Goal: Transaction & Acquisition: Book appointment/travel/reservation

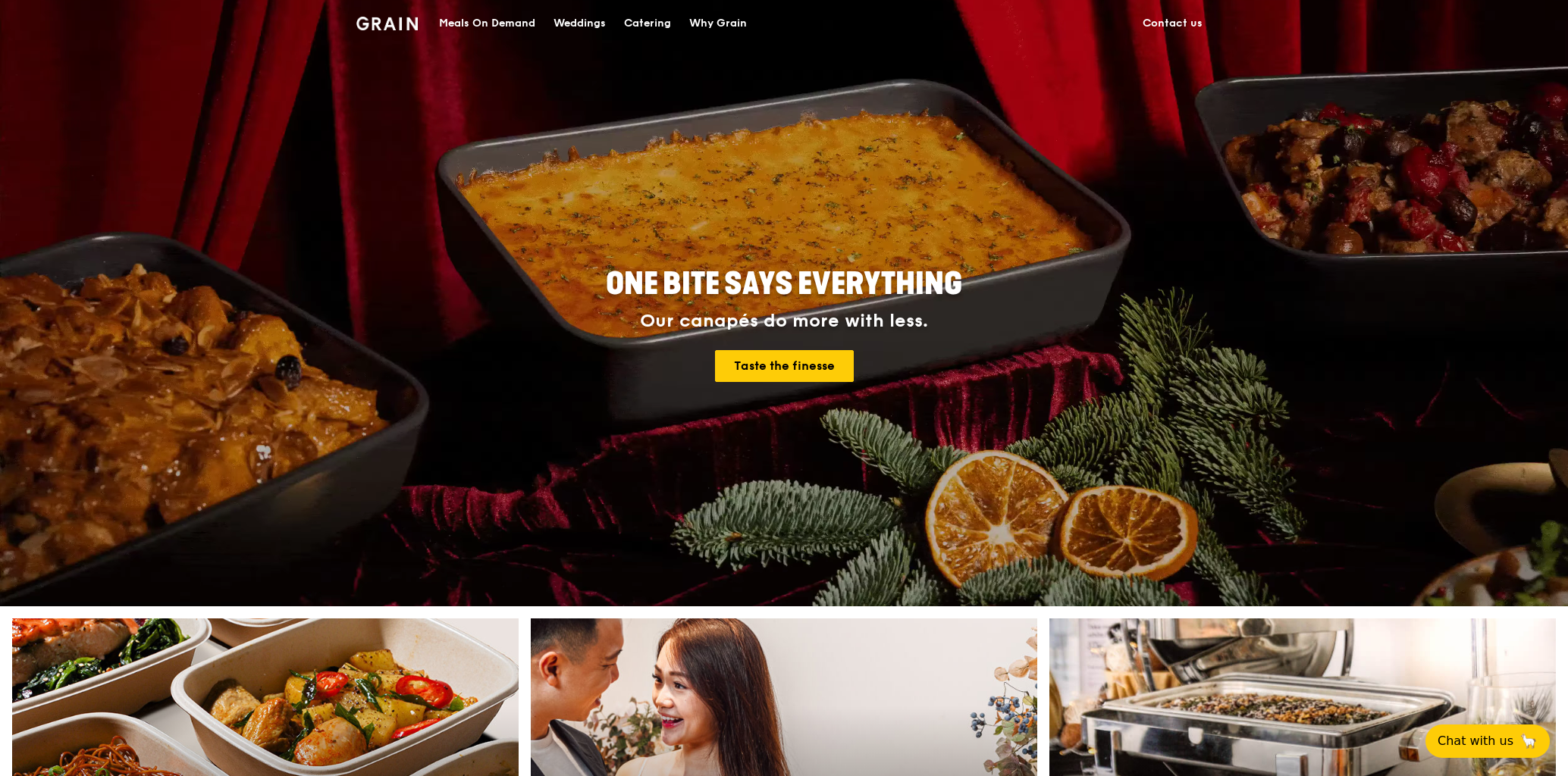
click at [660, 21] on div "Catering" at bounding box center [647, 23] width 47 height 46
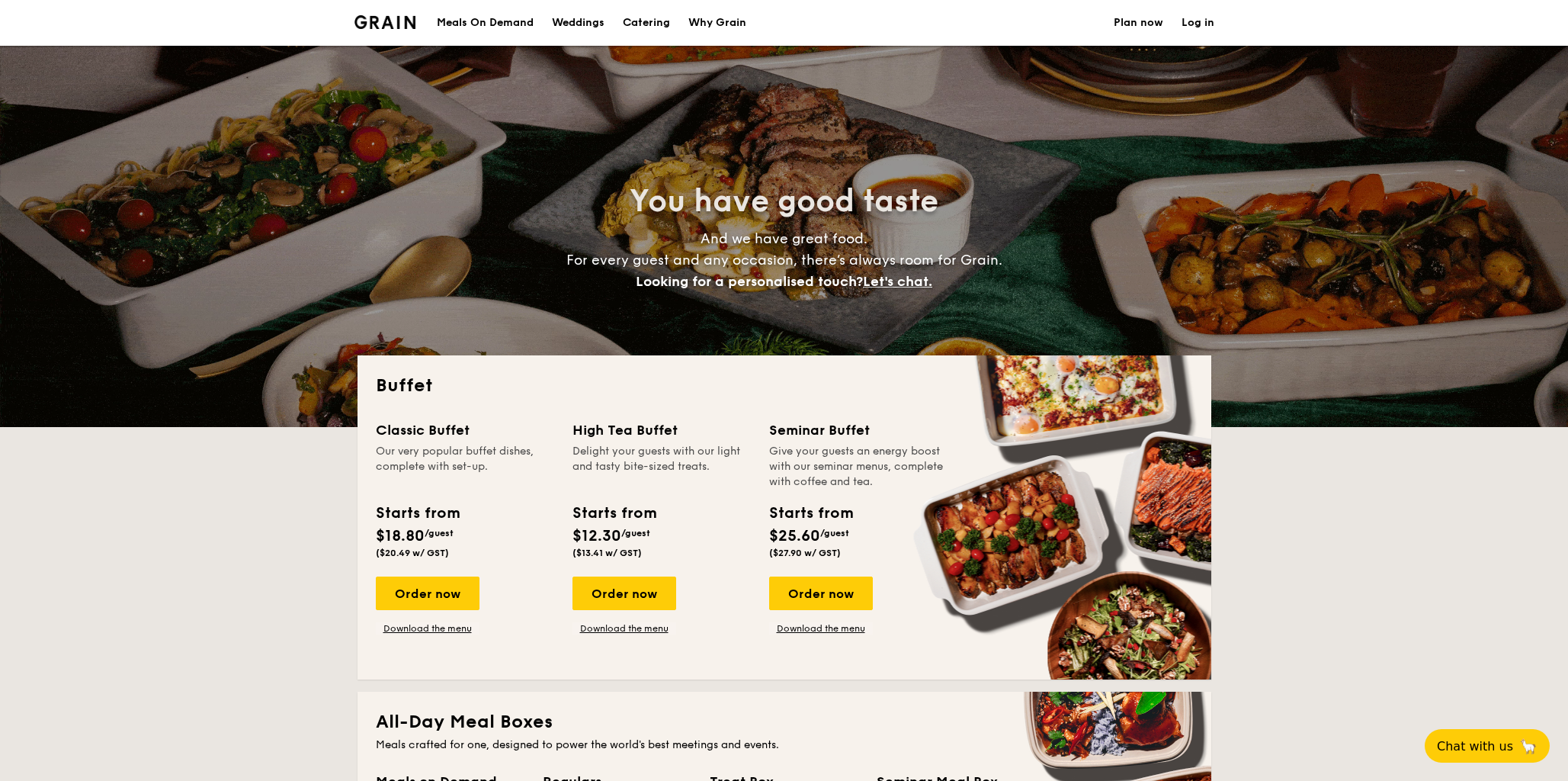
select select
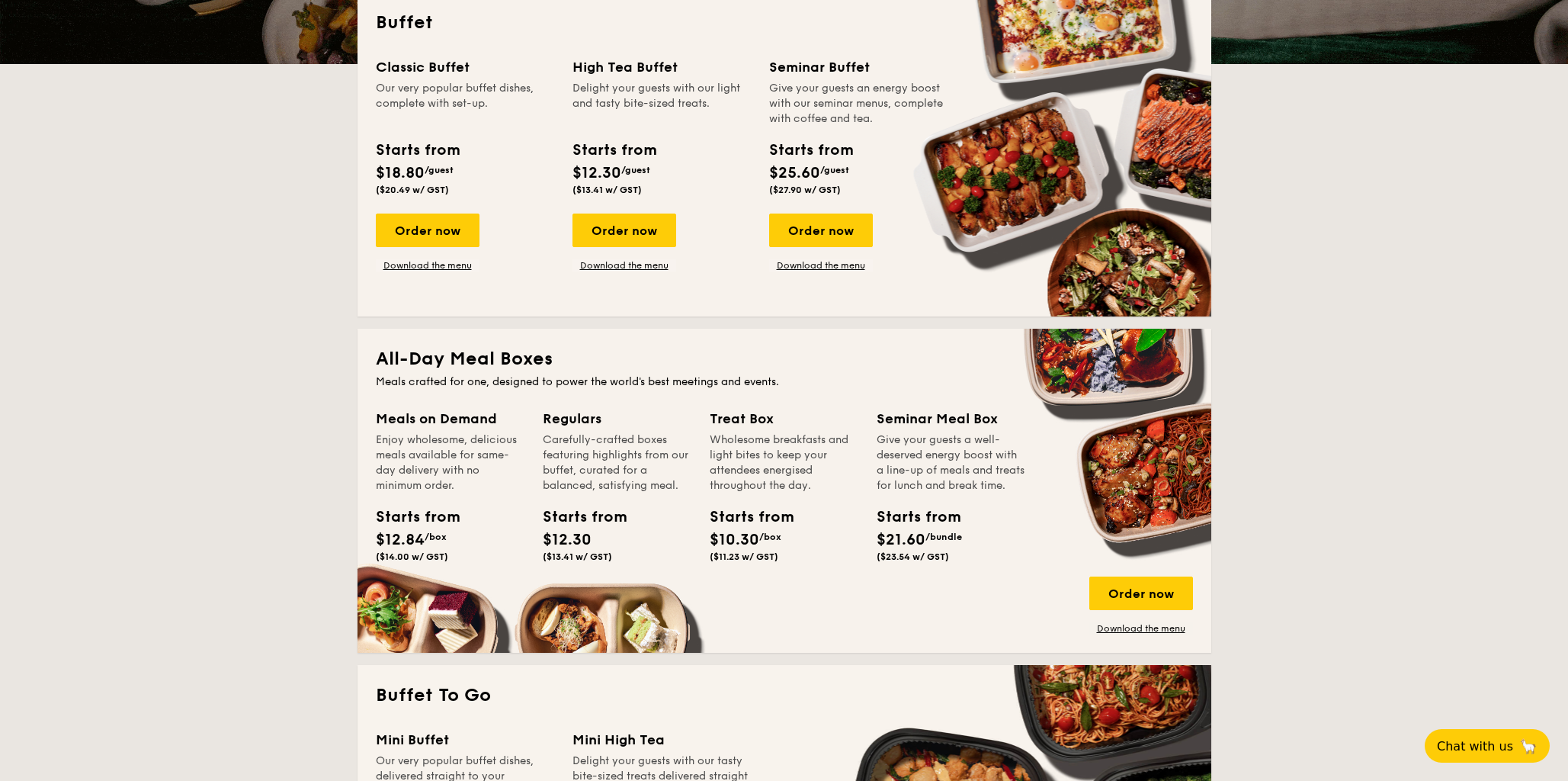
scroll to position [253, 0]
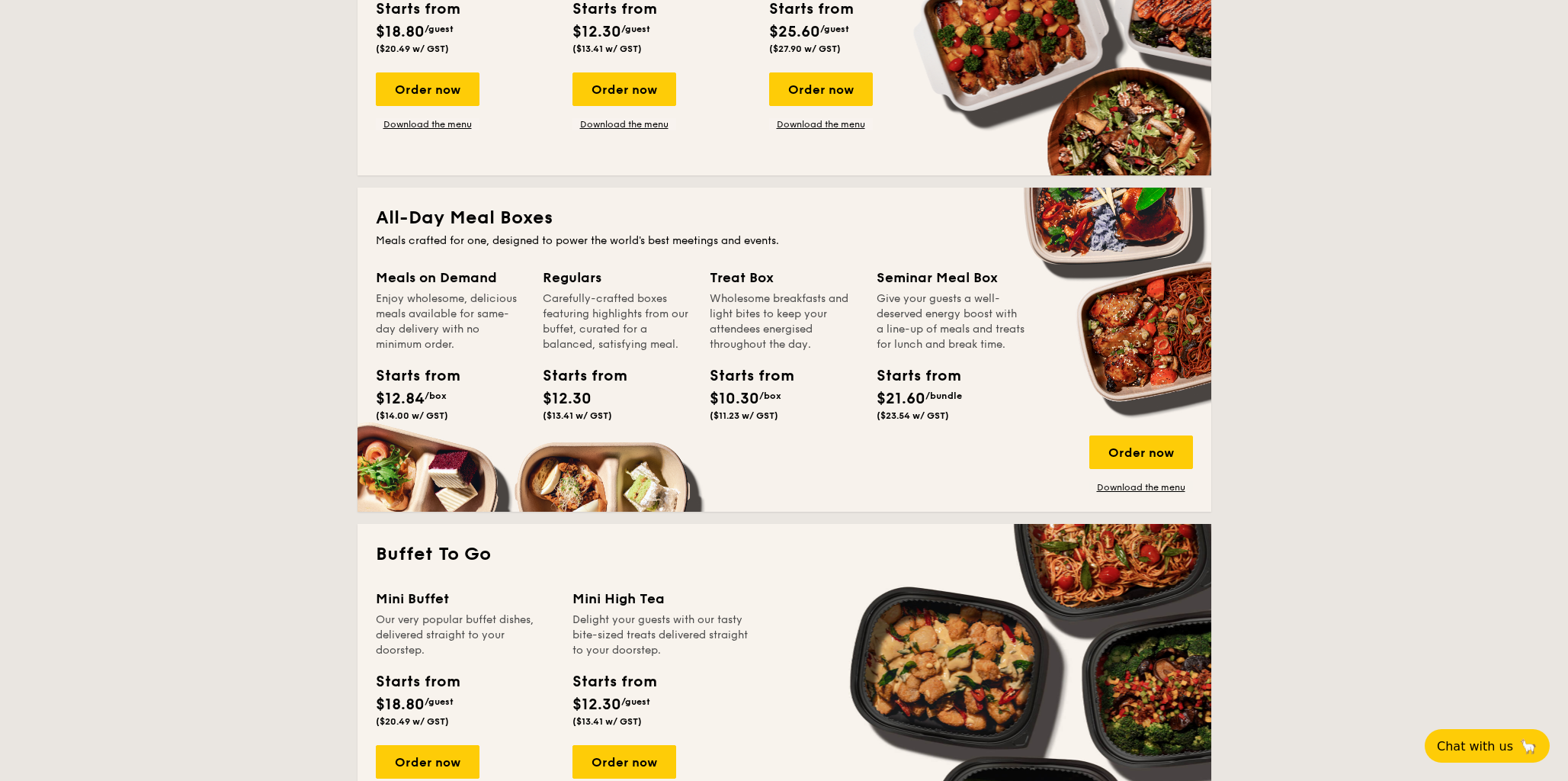
scroll to position [338, 0]
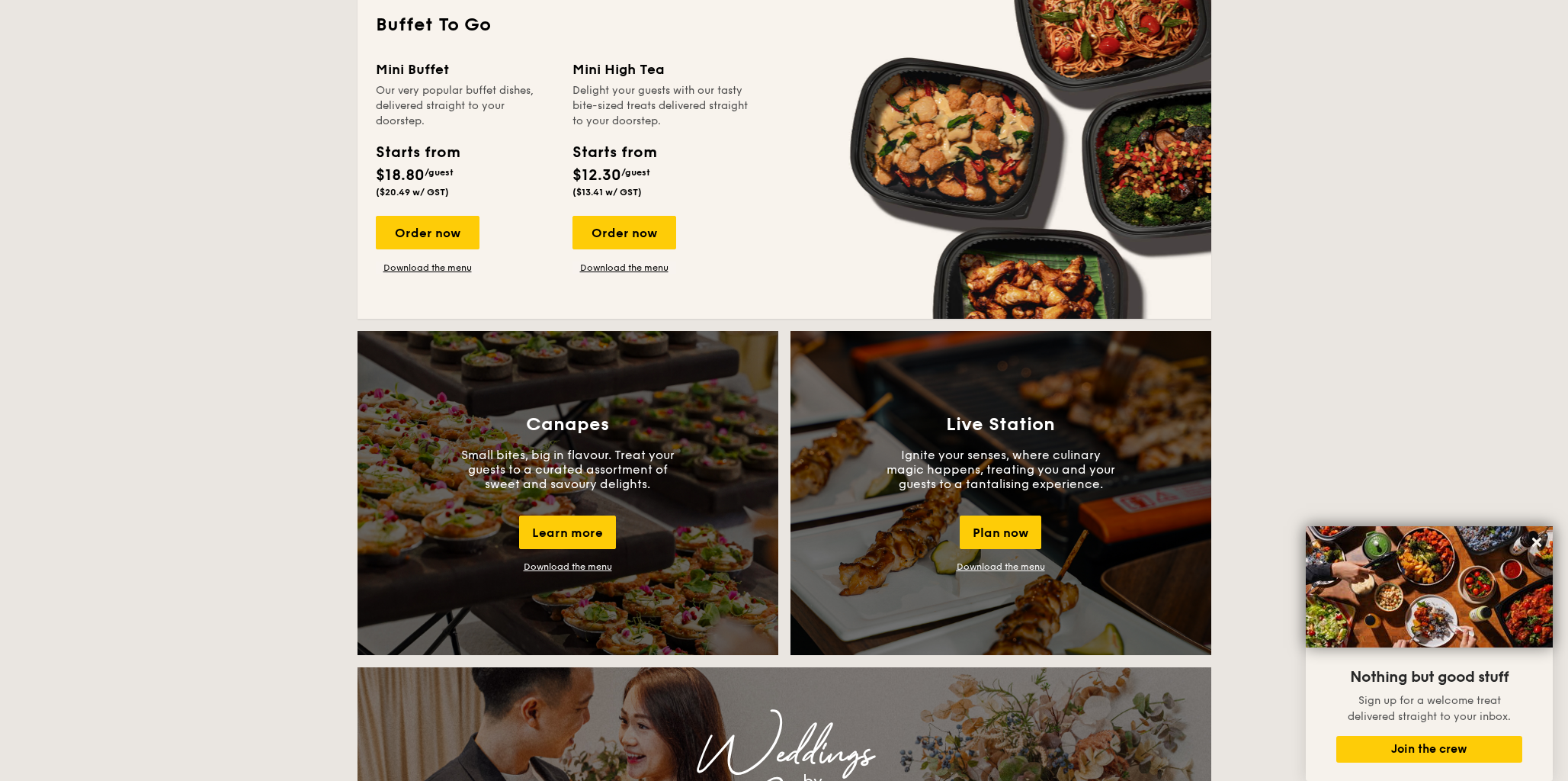
scroll to position [761, 0]
